Goal: Information Seeking & Learning: Learn about a topic

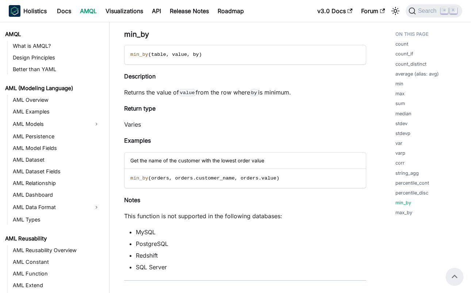
scroll to position [3929, 0]
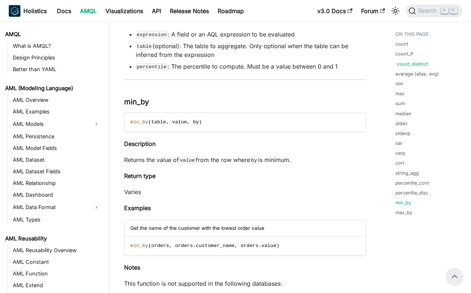
click at [417, 62] on link "count_distinct" at bounding box center [412, 64] width 31 height 7
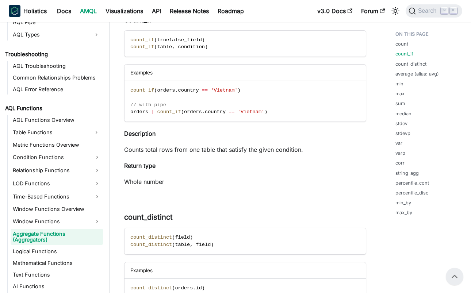
scroll to position [315, 0]
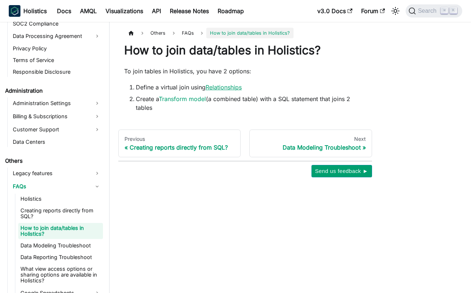
click at [220, 86] on link "Relationships" at bounding box center [223, 87] width 36 height 7
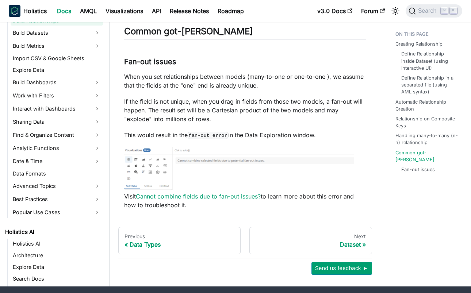
scroll to position [1775, 0]
